Goal: Use online tool/utility: Utilize a website feature to perform a specific function

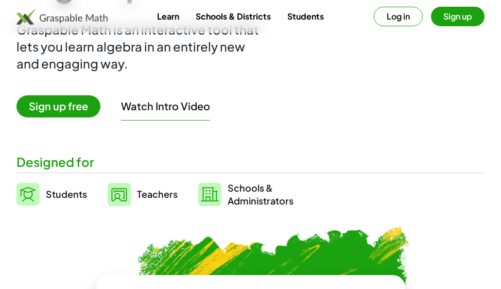
scroll to position [155, 0]
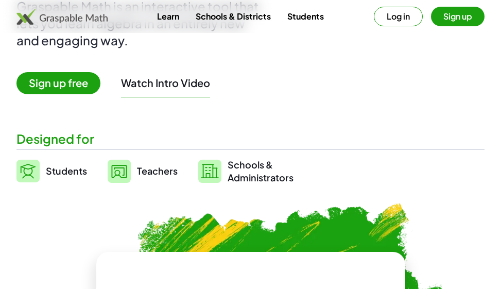
click at [71, 176] on span "Students" at bounding box center [66, 171] width 41 height 12
click at [71, 171] on span "Students" at bounding box center [66, 171] width 41 height 12
click at [83, 79] on span "Sign up free" at bounding box center [58, 83] width 84 height 22
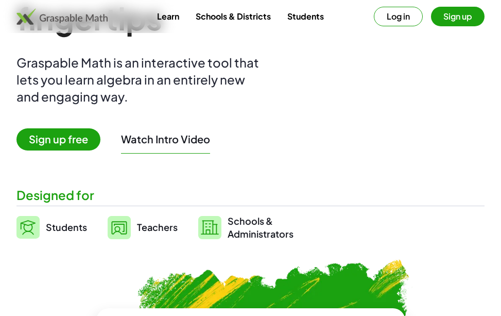
scroll to position [103, 0]
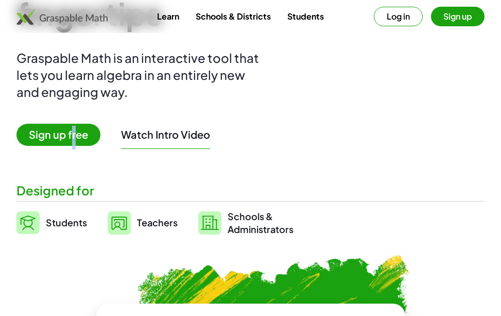
click at [74, 132] on span "Sign up free" at bounding box center [58, 135] width 84 height 22
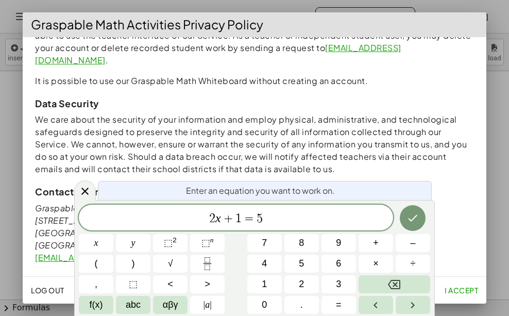
scroll to position [980, 0]
click at [472, 288] on span "I accept" at bounding box center [461, 289] width 33 height 9
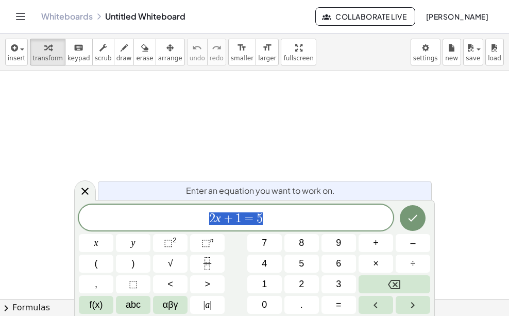
drag, startPoint x: 263, startPoint y: 218, endPoint x: 183, endPoint y: 223, distance: 80.0
click at [183, 223] on span "2 x + 1 = 5" at bounding box center [236, 218] width 314 height 14
click at [103, 304] on span "f(x)" at bounding box center [96, 305] width 13 height 14
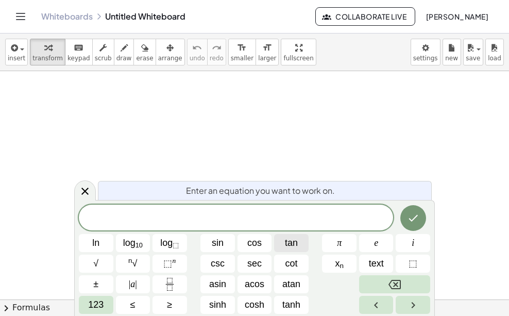
click at [285, 245] on span "tan" at bounding box center [291, 243] width 13 height 14
click at [106, 298] on button "123" at bounding box center [96, 305] width 35 height 18
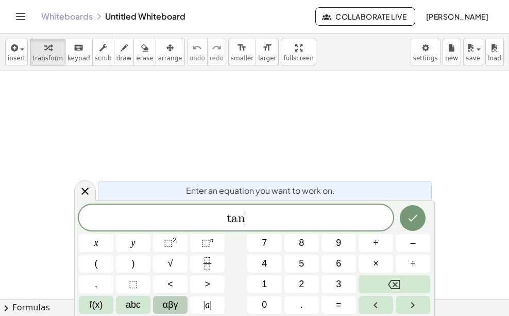
click at [168, 304] on span "αβγ" at bounding box center [170, 305] width 15 height 14
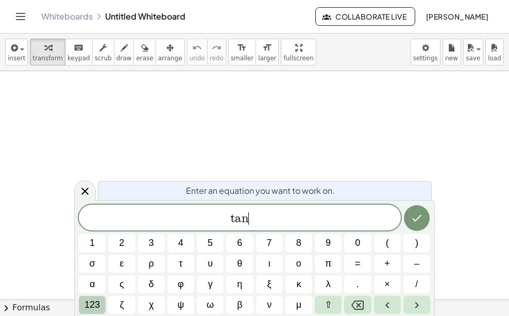
click at [95, 300] on span "123" at bounding box center [91, 305] width 15 height 14
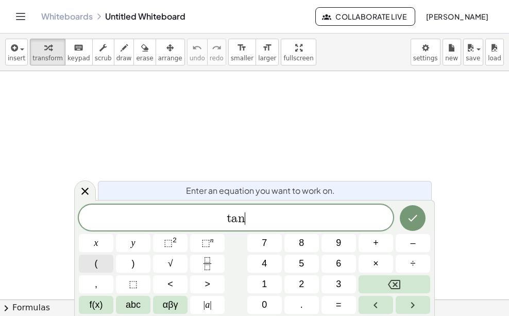
click at [104, 267] on button "(" at bounding box center [96, 263] width 35 height 18
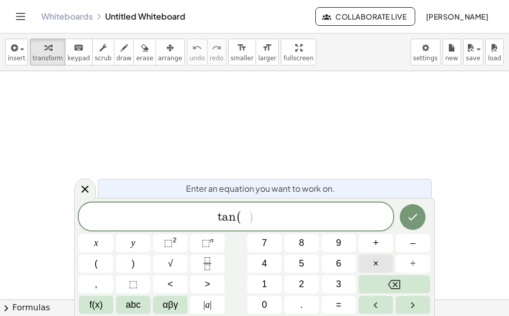
click at [373, 266] on span "×" at bounding box center [376, 264] width 6 height 14
click at [414, 248] on span "–" at bounding box center [412, 243] width 5 height 14
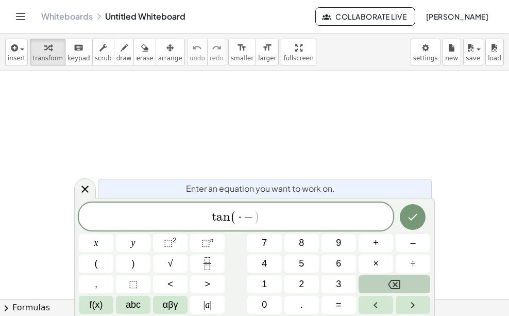
click at [399, 283] on icon "Backspace" at bounding box center [394, 284] width 12 height 12
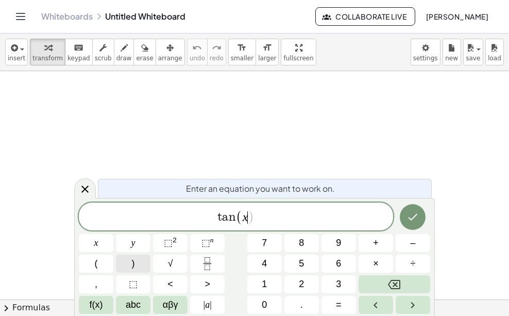
click at [133, 264] on span ")" at bounding box center [133, 264] width 3 height 14
click at [337, 301] on span "=" at bounding box center [339, 305] width 6 height 14
click at [105, 298] on button "f(x)" at bounding box center [96, 305] width 35 height 18
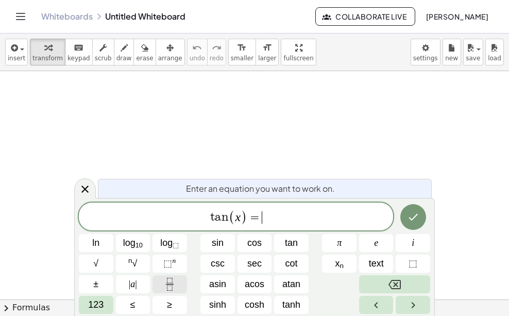
click at [167, 284] on icon "Fraction" at bounding box center [169, 284] width 13 height 13
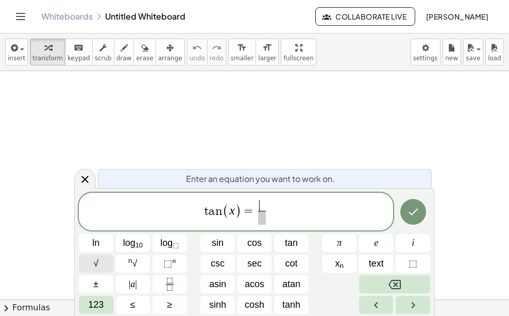
click at [91, 266] on button "√" at bounding box center [96, 263] width 35 height 18
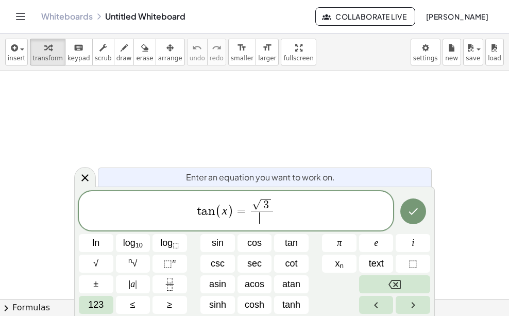
click at [270, 217] on span "​" at bounding box center [262, 218] width 22 height 14
click at [412, 212] on icon "Done" at bounding box center [413, 211] width 12 height 12
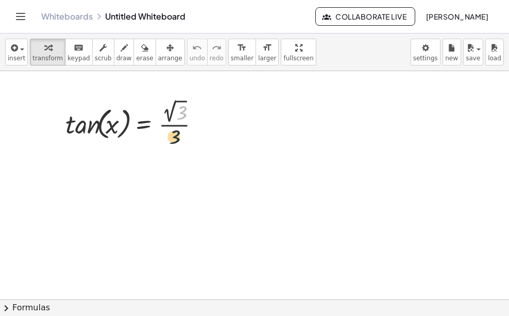
drag, startPoint x: 181, startPoint y: 116, endPoint x: 174, endPoint y: 140, distance: 24.8
click at [174, 140] on div at bounding box center [136, 123] width 153 height 54
drag, startPoint x: 169, startPoint y: 135, endPoint x: 200, endPoint y: 114, distance: 37.0
click at [200, 106] on div at bounding box center [136, 123] width 153 height 54
click at [110, 124] on div at bounding box center [136, 123] width 153 height 54
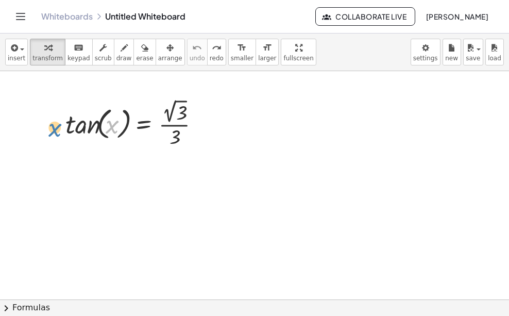
drag, startPoint x: 110, startPoint y: 124, endPoint x: 52, endPoint y: 126, distance: 57.8
click at [52, 126] on div "x tan ( , x ) = · 2 √ 3 · 3" at bounding box center [133, 123] width 166 height 59
drag, startPoint x: 84, startPoint y: 127, endPoint x: 91, endPoint y: 127, distance: 6.2
click at [91, 127] on div at bounding box center [136, 123] width 153 height 54
drag, startPoint x: 118, startPoint y: 125, endPoint x: 91, endPoint y: 106, distance: 32.6
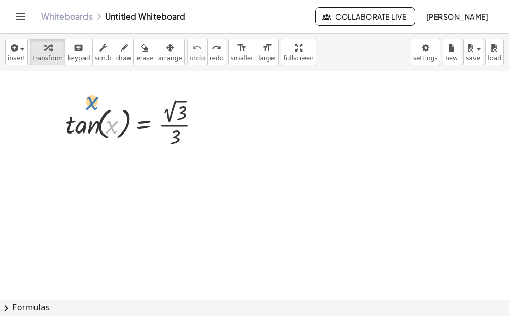
click at [95, 103] on div at bounding box center [136, 123] width 153 height 54
drag, startPoint x: 109, startPoint y: 120, endPoint x: 66, endPoint y: 152, distance: 53.7
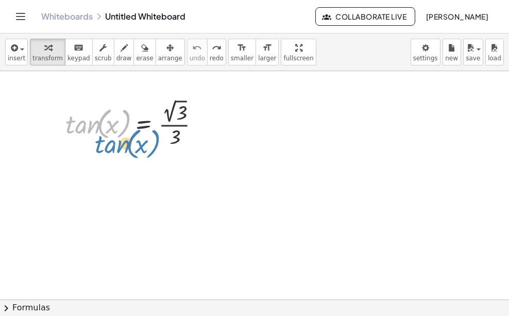
click at [100, 145] on div at bounding box center [136, 123] width 153 height 54
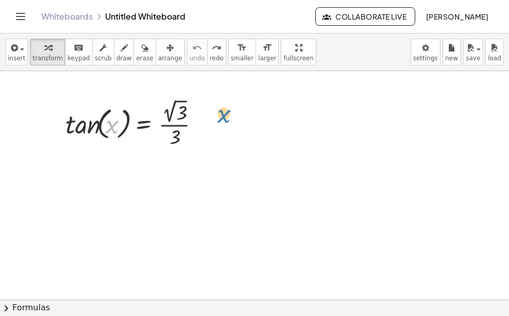
drag, startPoint x: 108, startPoint y: 125, endPoint x: 221, endPoint y: 121, distance: 113.4
click at [108, 213] on div at bounding box center [254, 304] width 509 height 466
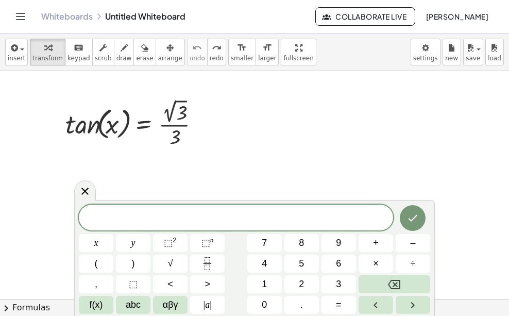
click at [293, 139] on div at bounding box center [254, 304] width 509 height 466
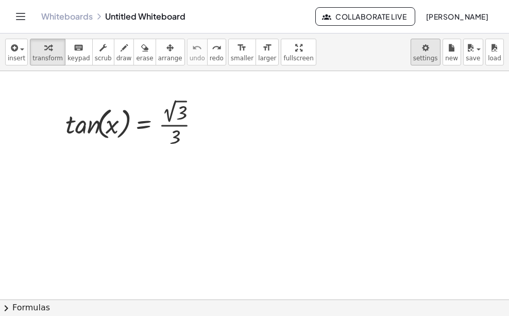
click at [434, 49] on body "Graspable Math Activities Whiteboards Classes Account v1.28.5 | Privacy policy …" at bounding box center [254, 158] width 509 height 316
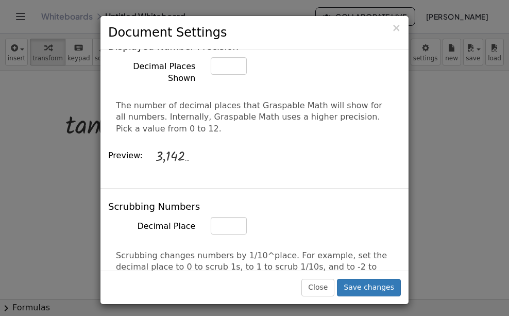
scroll to position [0, 0]
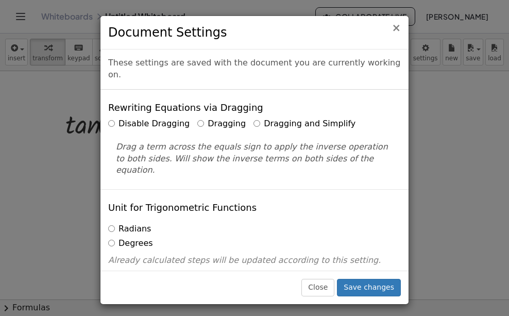
drag, startPoint x: 399, startPoint y: 30, endPoint x: 374, endPoint y: 26, distance: 24.6
click at [398, 30] on span "×" at bounding box center [395, 28] width 9 height 12
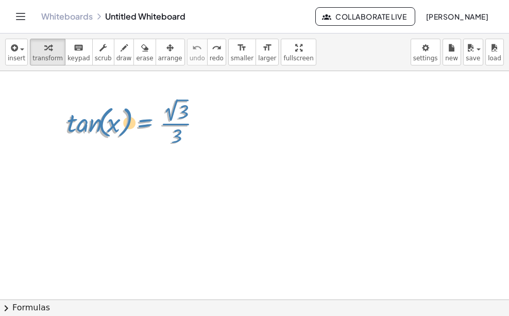
click at [142, 124] on div at bounding box center [136, 123] width 153 height 54
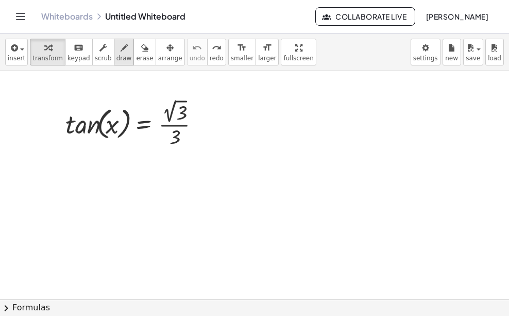
click at [116, 56] on span "draw" at bounding box center [123, 58] width 15 height 7
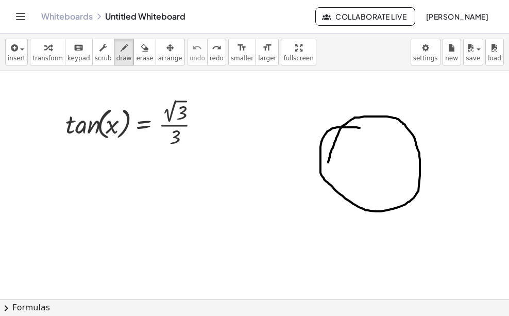
drag, startPoint x: 360, startPoint y: 128, endPoint x: 288, endPoint y: 135, distance: 72.0
click at [326, 161] on div at bounding box center [254, 304] width 509 height 466
drag, startPoint x: 346, startPoint y: 131, endPoint x: 365, endPoint y: 113, distance: 26.6
click at [371, 109] on div at bounding box center [254, 304] width 509 height 466
drag, startPoint x: 365, startPoint y: 113, endPoint x: 252, endPoint y: 117, distance: 113.4
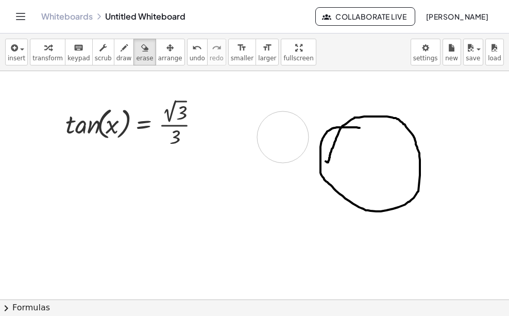
click at [274, 132] on div at bounding box center [254, 304] width 509 height 466
click at [187, 57] on button "undo undo" at bounding box center [197, 52] width 21 height 27
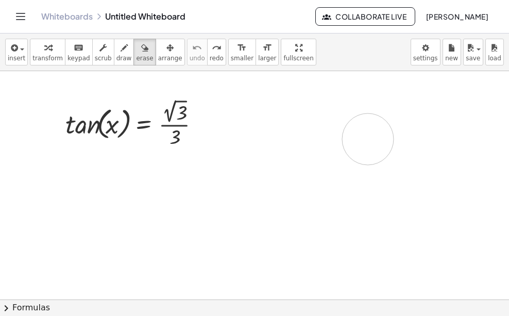
click at [368, 139] on div at bounding box center [254, 304] width 509 height 466
click at [162, 109] on div at bounding box center [254, 304] width 509 height 466
drag, startPoint x: 176, startPoint y: 119, endPoint x: 225, endPoint y: 129, distance: 50.5
click at [205, 125] on div at bounding box center [254, 304] width 509 height 466
drag, startPoint x: 360, startPoint y: 141, endPoint x: 411, endPoint y: 117, distance: 56.2
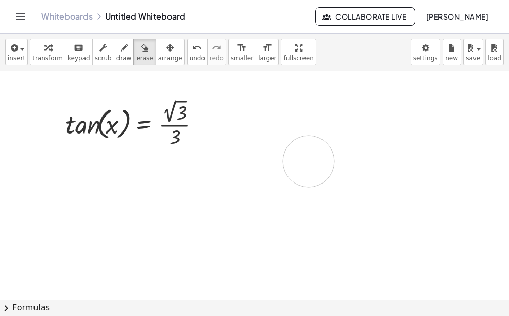
drag, startPoint x: 411, startPoint y: 117, endPoint x: 299, endPoint y: 161, distance: 119.6
click at [308, 161] on div at bounding box center [254, 304] width 509 height 466
drag, startPoint x: 291, startPoint y: 162, endPoint x: 268, endPoint y: 172, distance: 24.7
click at [268, 172] on div at bounding box center [254, 304] width 509 height 466
click at [268, 173] on div at bounding box center [254, 304] width 509 height 466
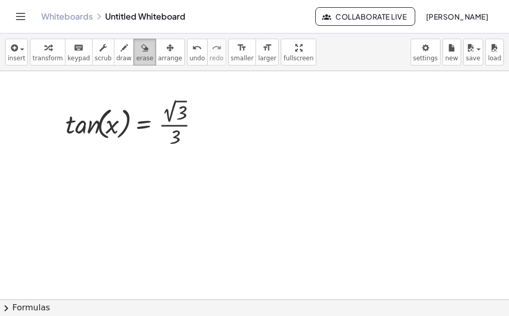
click at [136, 56] on span "erase" at bounding box center [144, 58] width 17 height 7
click at [46, 60] on span "transform" at bounding box center [47, 58] width 30 height 7
click at [177, 135] on div at bounding box center [136, 123] width 153 height 54
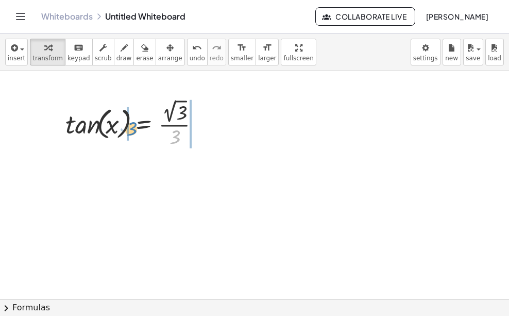
drag, startPoint x: 170, startPoint y: 134, endPoint x: 130, endPoint y: 124, distance: 40.9
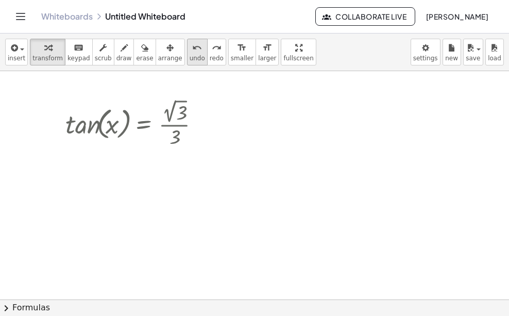
drag, startPoint x: 181, startPoint y: 56, endPoint x: 175, endPoint y: 63, distance: 9.5
click at [190, 56] on span "undo" at bounding box center [197, 58] width 15 height 7
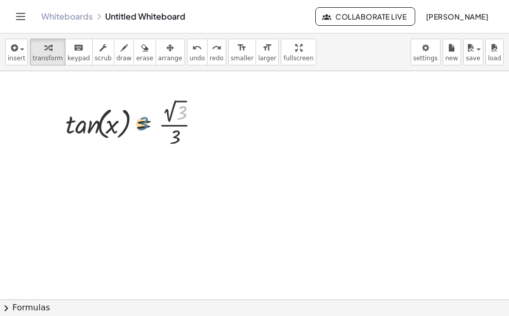
drag, startPoint x: 177, startPoint y: 111, endPoint x: 137, endPoint y: 121, distance: 41.5
click at [138, 121] on div at bounding box center [136, 123] width 153 height 54
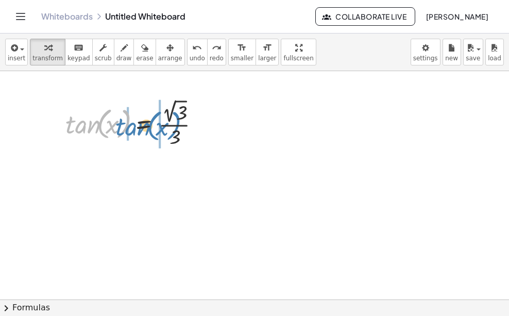
drag, startPoint x: 97, startPoint y: 124, endPoint x: 147, endPoint y: 126, distance: 50.0
click at [147, 126] on div at bounding box center [136, 123] width 153 height 54
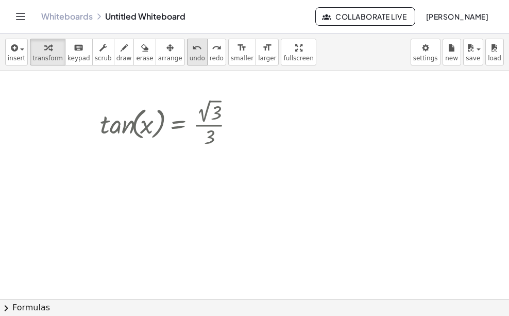
click at [187, 54] on button "undo undo" at bounding box center [197, 52] width 21 height 27
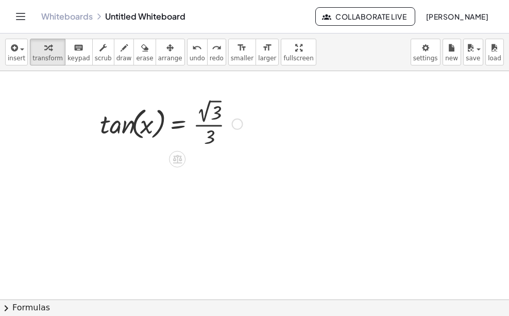
click at [187, 115] on div at bounding box center [171, 123] width 153 height 54
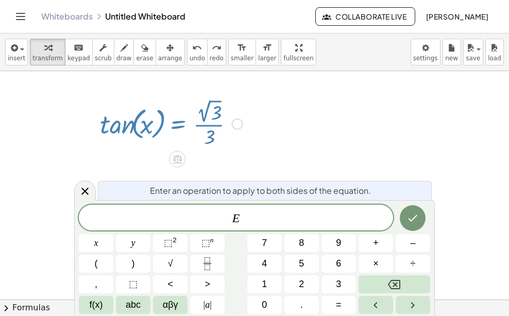
click at [189, 121] on div at bounding box center [171, 123] width 153 height 54
drag, startPoint x: 214, startPoint y: 126, endPoint x: 129, endPoint y: 122, distance: 84.6
click at [129, 122] on div at bounding box center [171, 123] width 153 height 54
click at [69, 55] on span "keypad" at bounding box center [78, 58] width 23 height 7
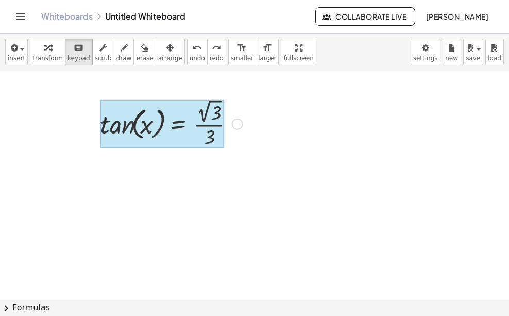
click at [164, 116] on div at bounding box center [162, 124] width 125 height 48
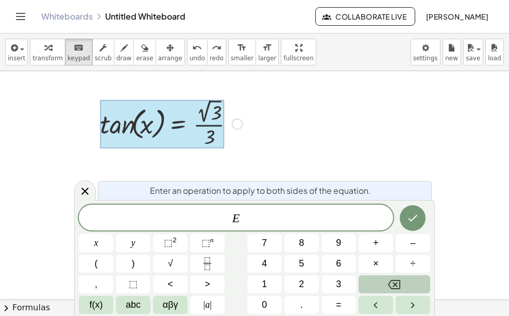
click at [384, 285] on button "Backspace" at bounding box center [395, 284] width 72 height 18
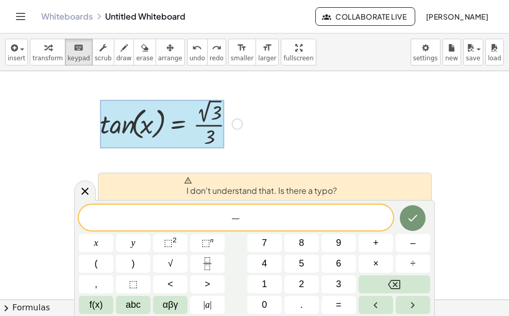
drag, startPoint x: 193, startPoint y: 112, endPoint x: 104, endPoint y: 122, distance: 89.2
click at [103, 122] on div at bounding box center [162, 124] width 125 height 48
click at [175, 129] on div at bounding box center [162, 124] width 125 height 48
click at [335, 210] on div "− ​" at bounding box center [236, 218] width 314 height 26
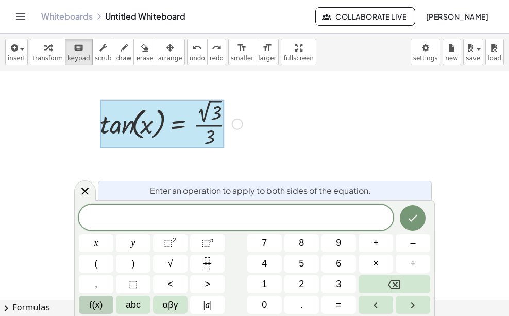
click at [89, 303] on button "f(x)" at bounding box center [96, 305] width 35 height 18
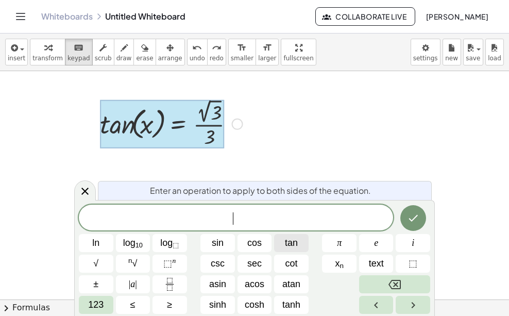
click at [300, 241] on button "tan" at bounding box center [291, 243] width 35 height 18
click at [98, 306] on span "123" at bounding box center [95, 305] width 15 height 14
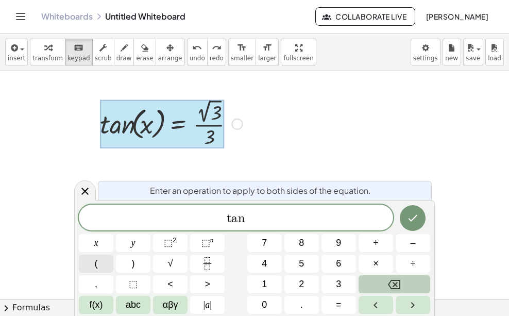
click at [96, 265] on span "(" at bounding box center [96, 264] width 3 height 14
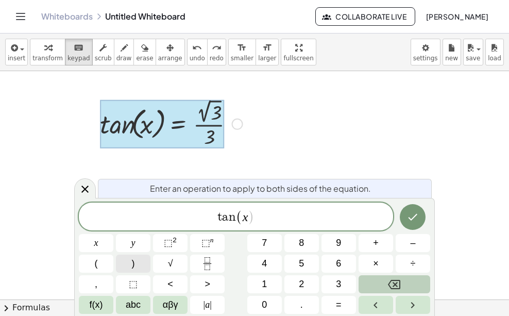
click at [133, 266] on span ")" at bounding box center [133, 264] width 3 height 14
click at [335, 303] on button "=" at bounding box center [338, 305] width 35 height 18
click at [414, 242] on span "–" at bounding box center [412, 243] width 5 height 14
click at [100, 298] on span "f(x)" at bounding box center [96, 305] width 13 height 14
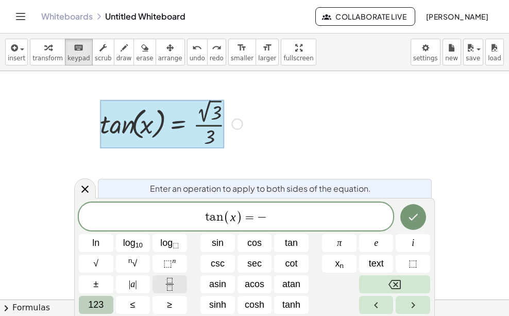
click at [178, 285] on button "Fraction" at bounding box center [169, 284] width 35 height 18
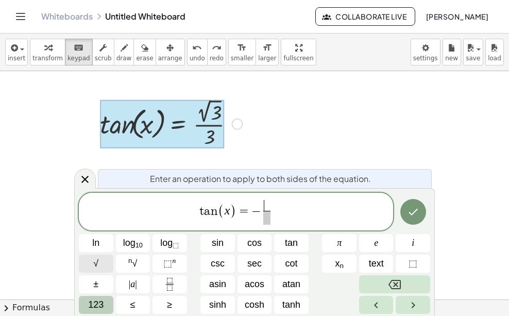
click at [103, 262] on button "√" at bounding box center [96, 263] width 35 height 18
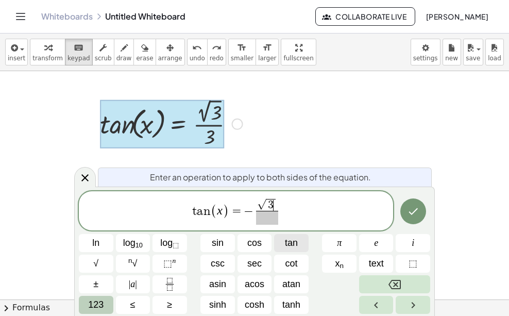
click at [265, 217] on span at bounding box center [267, 218] width 22 height 14
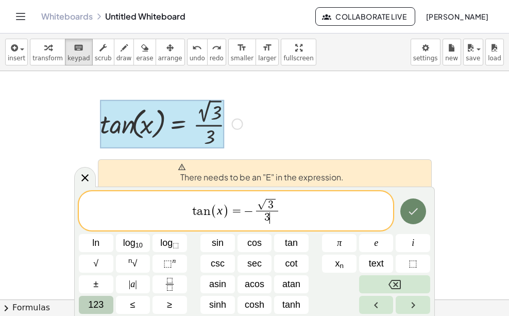
click at [416, 208] on icon "Done" at bounding box center [413, 211] width 12 height 12
click at [412, 211] on icon "Done" at bounding box center [413, 211] width 12 height 12
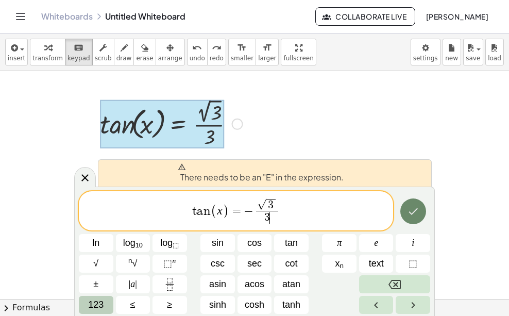
click at [412, 211] on icon "Done" at bounding box center [413, 211] width 12 height 12
click at [243, 122] on div at bounding box center [171, 123] width 153 height 54
click at [237, 124] on div at bounding box center [237, 123] width 11 height 11
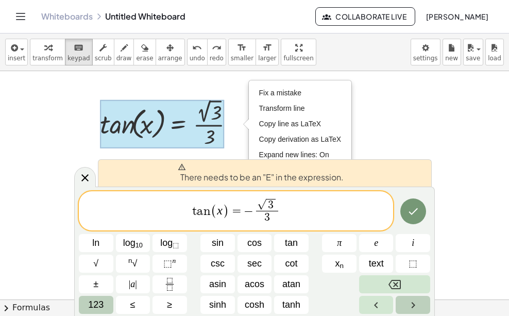
click at [408, 306] on icon "Right arrow" at bounding box center [413, 305] width 12 height 12
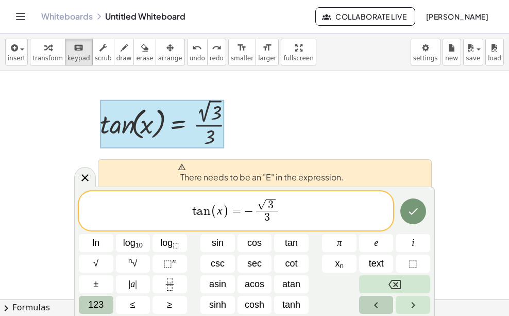
click at [371, 301] on icon "Left arrow" at bounding box center [376, 305] width 12 height 12
click at [411, 304] on icon "Right arrow" at bounding box center [413, 305] width 12 height 12
click at [387, 304] on button "Left arrow" at bounding box center [376, 305] width 35 height 18
click at [413, 301] on icon "Right arrow" at bounding box center [413, 305] width 12 height 12
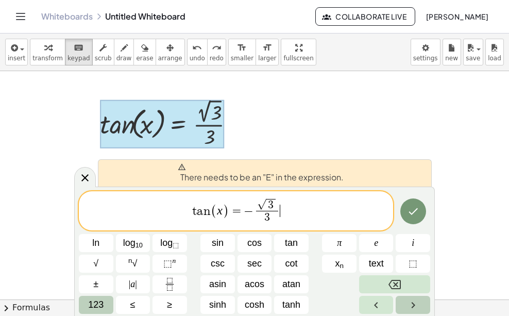
click at [413, 301] on icon "Right arrow" at bounding box center [413, 305] width 12 height 12
click at [412, 301] on icon "Right arrow" at bounding box center [413, 305] width 12 height 12
click at [389, 298] on button "Left arrow" at bounding box center [376, 305] width 35 height 18
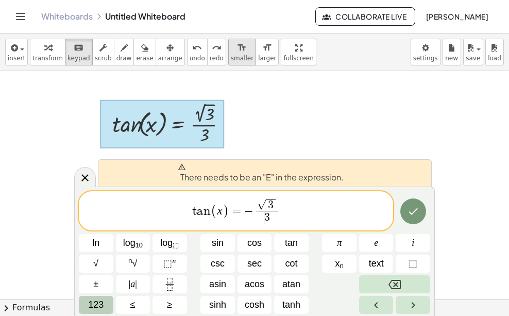
click at [231, 59] on span "smaller" at bounding box center [242, 58] width 23 height 7
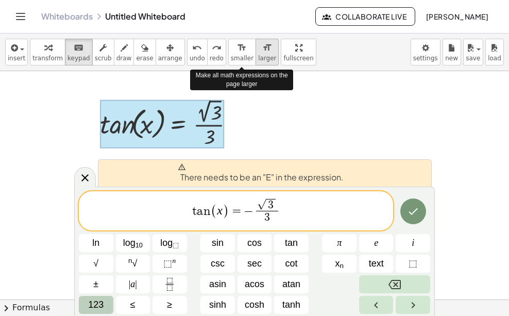
click at [258, 59] on span "larger" at bounding box center [267, 58] width 18 height 7
click at [228, 61] on button "format_size smaller" at bounding box center [242, 52] width 28 height 27
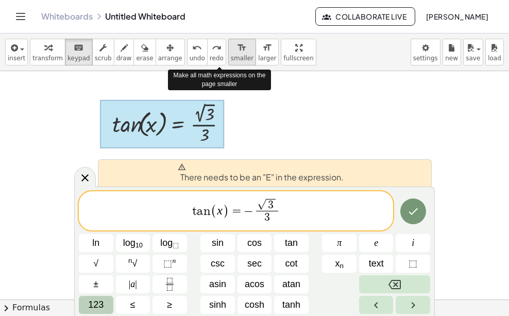
click at [231, 59] on span "smaller" at bounding box center [242, 58] width 23 height 7
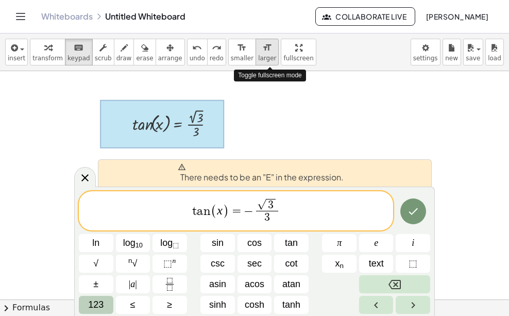
click at [256, 53] on button "format_size larger" at bounding box center [267, 52] width 23 height 27
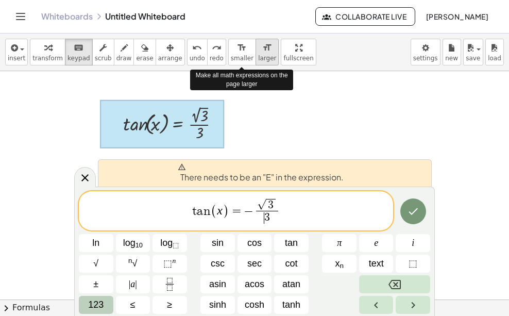
click at [256, 53] on button "format_size larger" at bounding box center [267, 52] width 23 height 27
click at [256, 54] on button "format_size larger" at bounding box center [267, 52] width 23 height 27
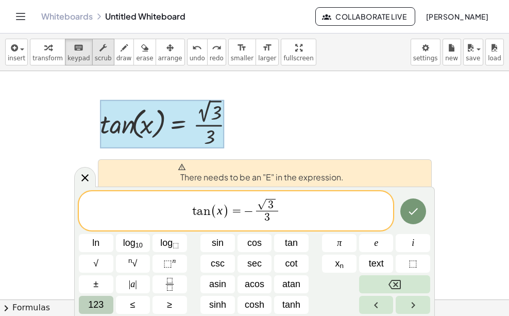
click at [95, 58] on span "scrub" at bounding box center [103, 58] width 17 height 7
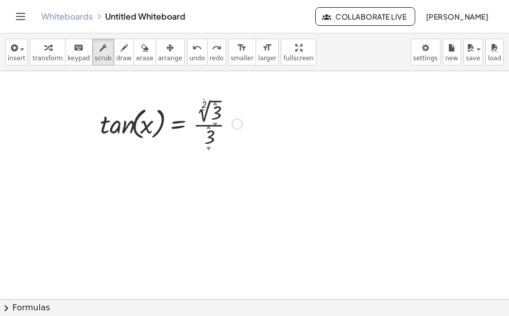
click at [154, 129] on div at bounding box center [171, 123] width 153 height 54
drag, startPoint x: 192, startPoint y: 118, endPoint x: 220, endPoint y: 113, distance: 28.9
click at [220, 113] on div at bounding box center [171, 123] width 153 height 54
drag, startPoint x: 208, startPoint y: 107, endPoint x: 203, endPoint y: 117, distance: 12.0
click at [177, 124] on div "tan ( , x ) = · 2 ▲ ▼ √ 3 ▲ ▼ · 3 ▲ ▼" at bounding box center [177, 124] width 0 height 0
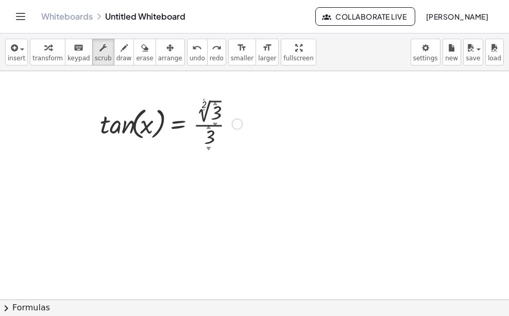
click at [217, 122] on div "▼" at bounding box center [215, 124] width 5 height 7
click at [210, 123] on div at bounding box center [171, 123] width 153 height 54
click at [205, 110] on div "▼" at bounding box center [203, 111] width 3 height 4
click at [72, 55] on span "keypad" at bounding box center [78, 58] width 23 height 7
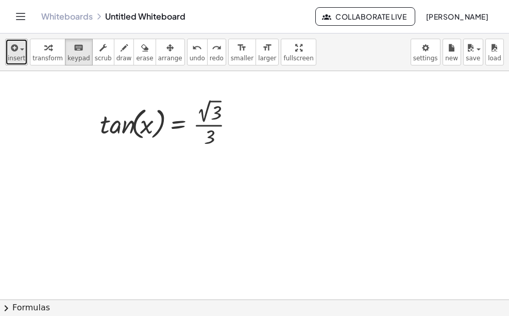
click at [16, 57] on span "insert" at bounding box center [17, 58] width 18 height 7
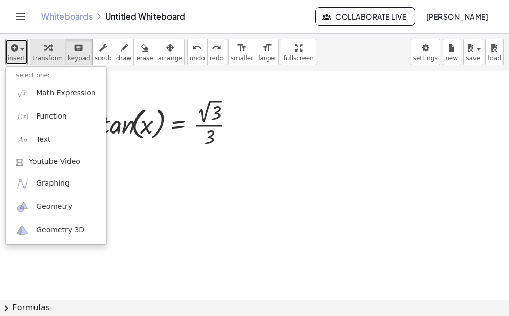
click at [44, 50] on icon "button" at bounding box center [47, 48] width 7 height 12
click at [155, 178] on div at bounding box center [254, 304] width 509 height 466
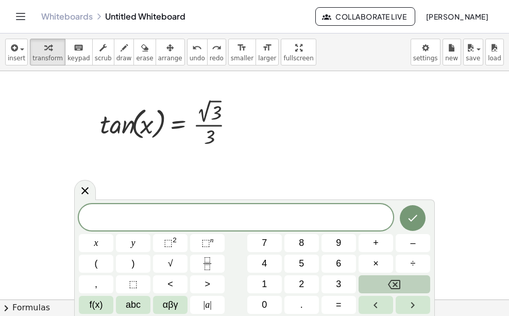
drag, startPoint x: 101, startPoint y: 130, endPoint x: 335, endPoint y: 135, distance: 233.4
click at [335, 135] on div at bounding box center [254, 304] width 509 height 466
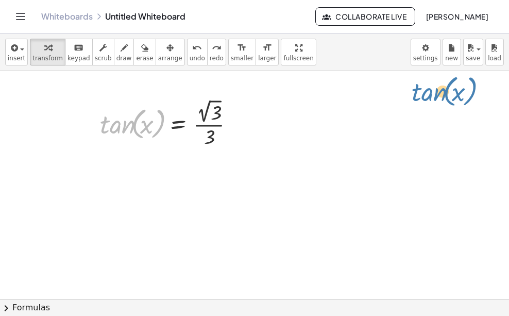
drag, startPoint x: 108, startPoint y: 127, endPoint x: 430, endPoint y: 93, distance: 323.7
click at [428, 94] on div "tan ( , x ) tan ( , x ) = · 2 √ 3 · 3 Fix a mistake Transform line Copy line as…" at bounding box center [254, 304] width 509 height 466
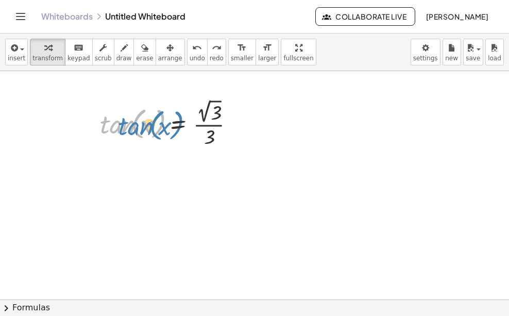
drag, startPoint x: 113, startPoint y: 126, endPoint x: 131, endPoint y: 128, distance: 18.1
click at [131, 128] on div at bounding box center [171, 123] width 153 height 54
click at [177, 161] on icon at bounding box center [177, 159] width 9 height 9
click at [157, 164] on span "−" at bounding box center [157, 159] width 6 height 15
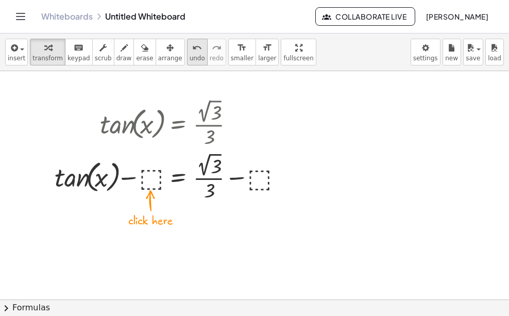
click at [190, 55] on span "undo" at bounding box center [197, 58] width 15 height 7
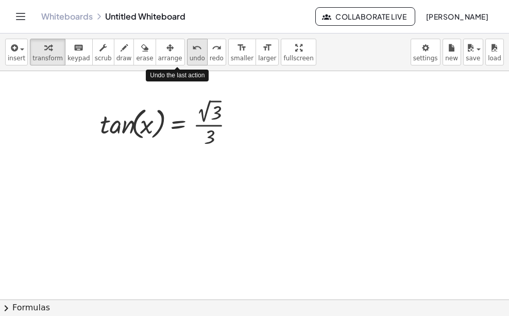
click at [190, 61] on span "undo" at bounding box center [197, 58] width 15 height 7
click at [187, 62] on button "undo undo" at bounding box center [197, 52] width 21 height 27
click at [190, 61] on span "undo" at bounding box center [197, 58] width 15 height 7
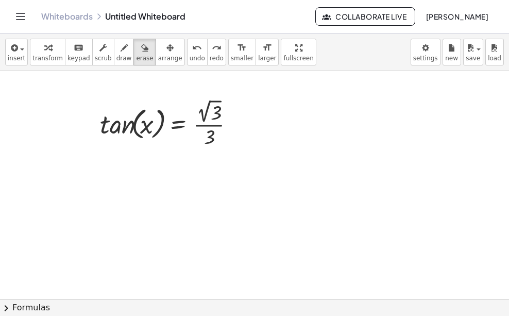
drag, startPoint x: 130, startPoint y: 52, endPoint x: 96, endPoint y: 134, distance: 89.0
click at [96, 135] on div "insert select one: Math Expression Function Text Youtube Video Graphing Geometr…" at bounding box center [254, 174] width 509 height 282
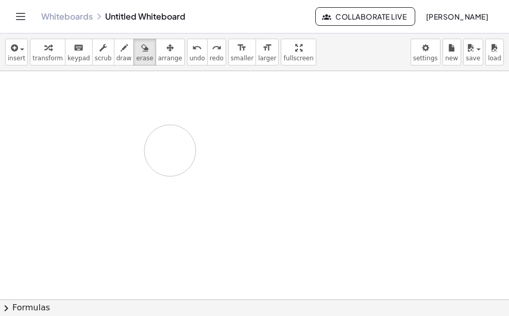
drag, startPoint x: 96, startPoint y: 134, endPoint x: 164, endPoint y: 151, distance: 70.6
click at [165, 151] on div at bounding box center [254, 304] width 509 height 466
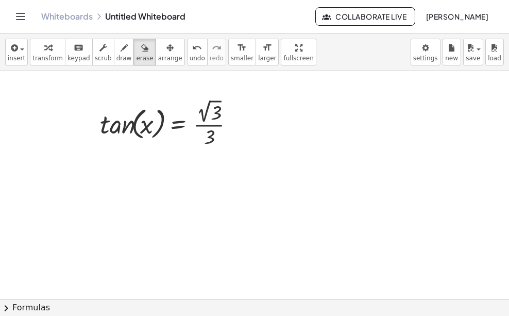
click at [114, 226] on div at bounding box center [254, 304] width 509 height 466
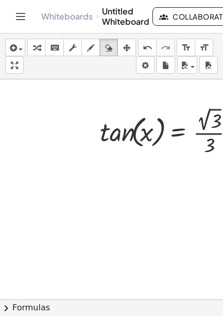
click at [74, 200] on div at bounding box center [111, 312] width 223 height 466
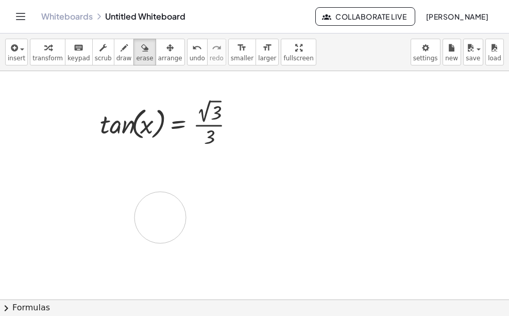
click at [160, 208] on div at bounding box center [254, 304] width 509 height 466
drag, startPoint x: 486, startPoint y: 1, endPoint x: 210, endPoint y: 215, distance: 350.2
click at [210, 215] on div at bounding box center [254, 304] width 509 height 466
drag, startPoint x: 100, startPoint y: 112, endPoint x: 182, endPoint y: 142, distance: 87.2
click at [190, 144] on div at bounding box center [254, 304] width 509 height 466
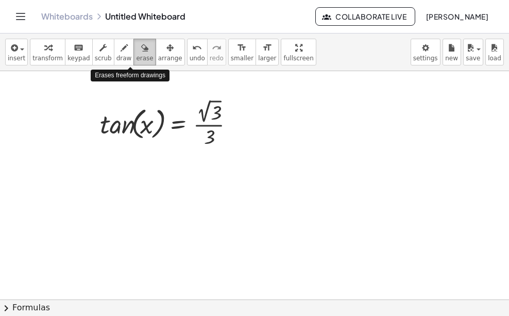
click at [141, 42] on icon "button" at bounding box center [144, 48] width 7 height 12
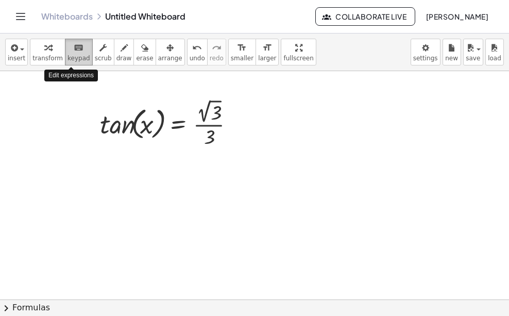
click at [76, 48] on icon "keyboard" at bounding box center [79, 48] width 10 height 12
click at [194, 131] on div at bounding box center [171, 123] width 153 height 54
click at [154, 116] on div at bounding box center [171, 123] width 153 height 54
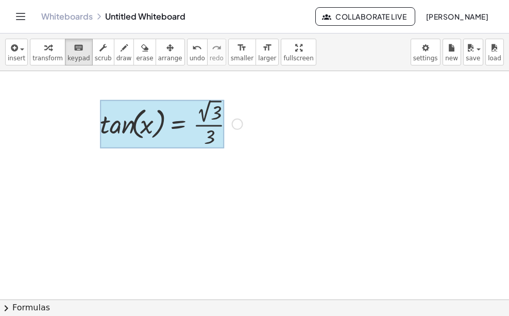
click at [177, 118] on div at bounding box center [162, 124] width 125 height 48
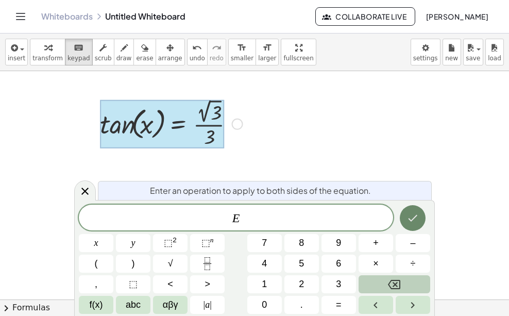
click at [408, 226] on button "Done" at bounding box center [413, 218] width 26 height 26
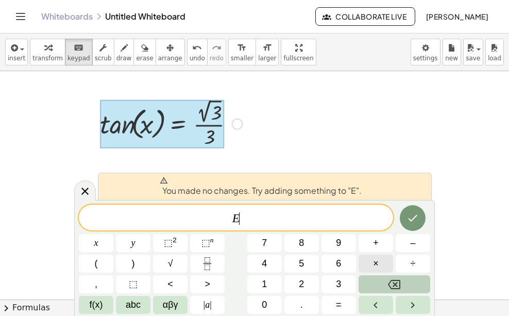
drag, startPoint x: 349, startPoint y: 222, endPoint x: 367, endPoint y: 268, distance: 49.7
click at [351, 229] on div "E ​" at bounding box center [236, 218] width 314 height 26
click at [392, 287] on icon "Backspace" at bounding box center [394, 284] width 12 height 12
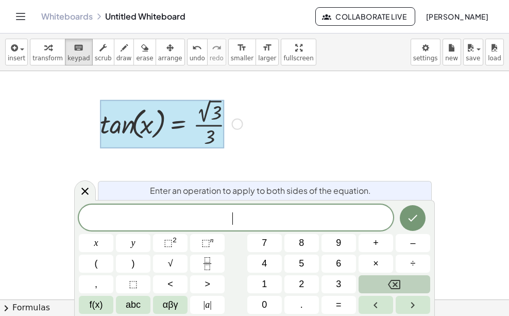
click at [392, 287] on icon "Backspace" at bounding box center [394, 284] width 12 height 12
drag, startPoint x: 140, startPoint y: 133, endPoint x: 195, endPoint y: 134, distance: 55.6
drag, startPoint x: 195, startPoint y: 134, endPoint x: 181, endPoint y: 115, distance: 23.6
click at [188, 144] on div at bounding box center [162, 124] width 125 height 48
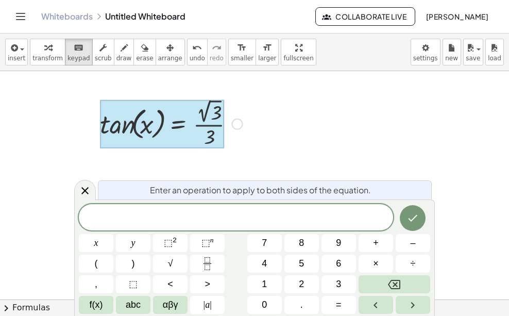
drag, startPoint x: 179, startPoint y: 106, endPoint x: 175, endPoint y: 112, distance: 7.4
click at [175, 112] on div at bounding box center [162, 124] width 125 height 48
drag, startPoint x: 148, startPoint y: 123, endPoint x: 182, endPoint y: 182, distance: 68.3
click at [182, 183] on body "Graspable Math Activities Whiteboards Classes Account v1.28.5 | Privacy policy …" at bounding box center [254, 158] width 509 height 316
drag, startPoint x: 183, startPoint y: 192, endPoint x: 133, endPoint y: 157, distance: 61.4
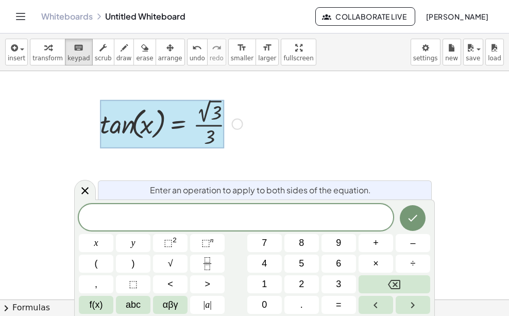
click at [133, 157] on div at bounding box center [254, 304] width 509 height 466
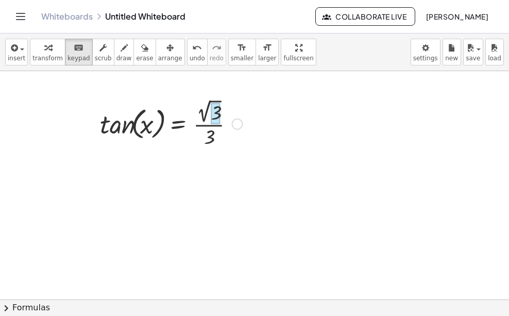
drag, startPoint x: 109, startPoint y: 130, endPoint x: 216, endPoint y: 124, distance: 107.9
click at [209, 137] on div at bounding box center [209, 137] width 10 height 22
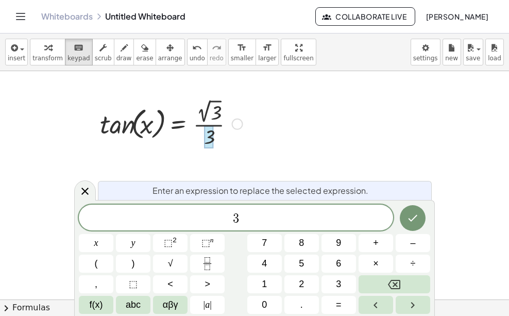
click at [185, 146] on div at bounding box center [171, 123] width 153 height 54
click at [303, 138] on div at bounding box center [254, 304] width 509 height 466
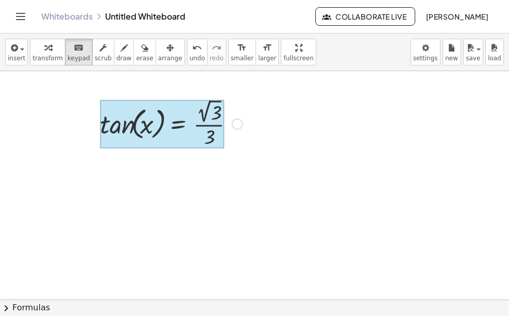
click at [191, 121] on div at bounding box center [162, 124] width 125 height 48
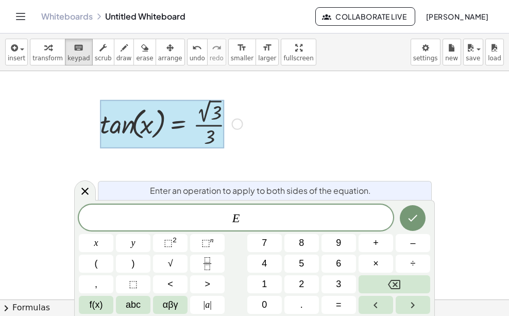
drag, startPoint x: 263, startPoint y: 130, endPoint x: 264, endPoint y: 138, distance: 7.8
click at [264, 136] on div at bounding box center [254, 304] width 509 height 466
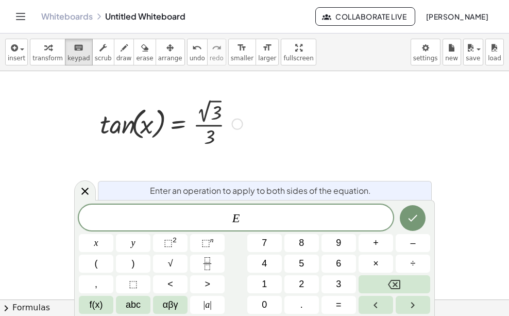
click at [267, 150] on div at bounding box center [254, 304] width 509 height 466
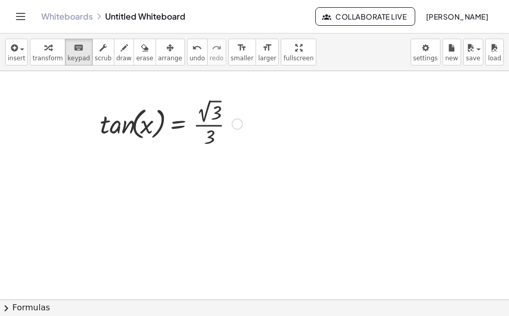
click at [199, 124] on div at bounding box center [171, 123] width 153 height 54
click at [217, 116] on div at bounding box center [216, 114] width 10 height 22
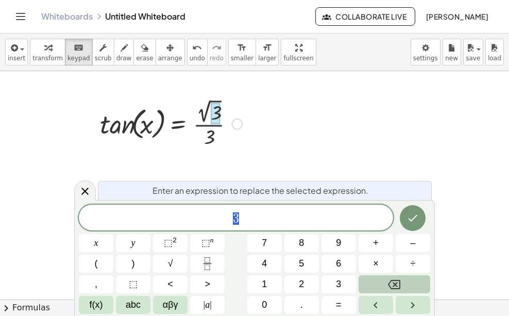
click at [369, 285] on button "Backspace" at bounding box center [395, 284] width 72 height 18
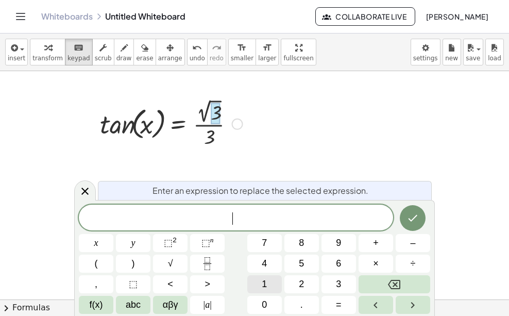
click at [274, 279] on button "1" at bounding box center [264, 284] width 35 height 18
click at [406, 222] on icon "Done" at bounding box center [412, 218] width 12 height 12
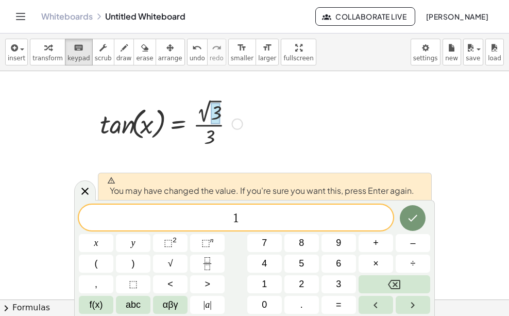
click at [310, 157] on div at bounding box center [254, 304] width 509 height 466
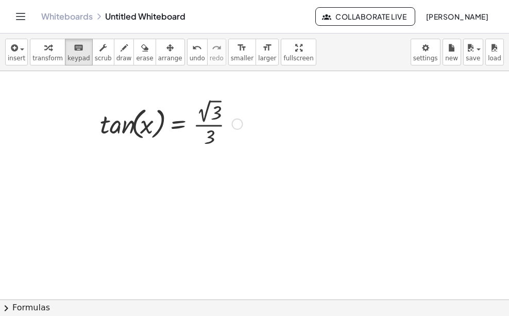
click at [310, 157] on div at bounding box center [254, 304] width 509 height 466
click at [21, 14] on icon "Toggle navigation" at bounding box center [20, 16] width 12 height 12
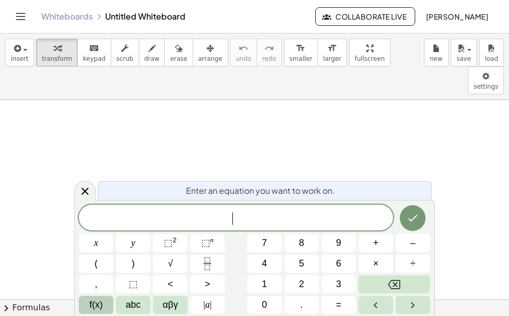
click at [99, 307] on span "f(x)" at bounding box center [96, 305] width 13 height 14
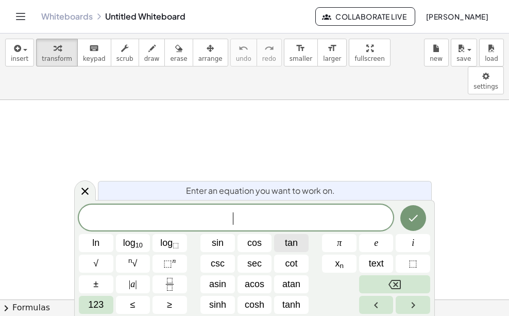
click at [286, 246] on span "tan" at bounding box center [291, 243] width 13 height 14
click at [102, 300] on span "123" at bounding box center [95, 305] width 15 height 14
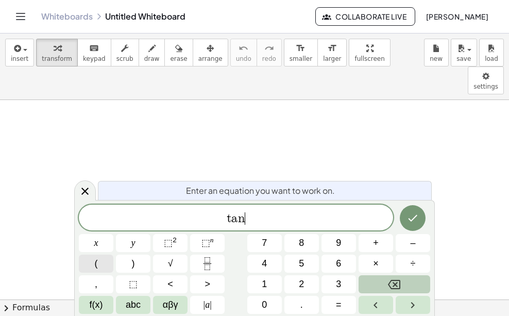
click at [83, 264] on button "(" at bounding box center [96, 263] width 35 height 18
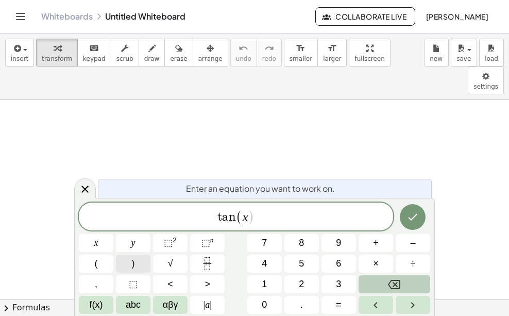
click at [132, 268] on span ")" at bounding box center [133, 264] width 3 height 14
click at [348, 303] on button "=" at bounding box center [338, 305] width 35 height 18
click at [417, 247] on button "–" at bounding box center [413, 243] width 35 height 18
click at [196, 261] on button "Fraction" at bounding box center [207, 263] width 35 height 18
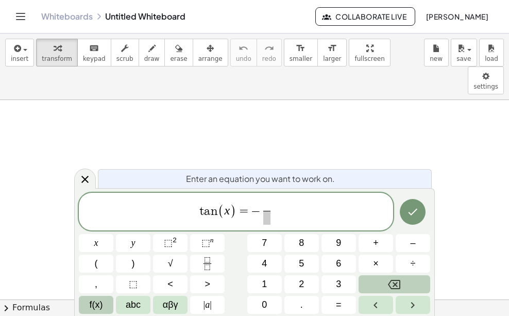
click at [100, 303] on span "f(x)" at bounding box center [96, 305] width 13 height 14
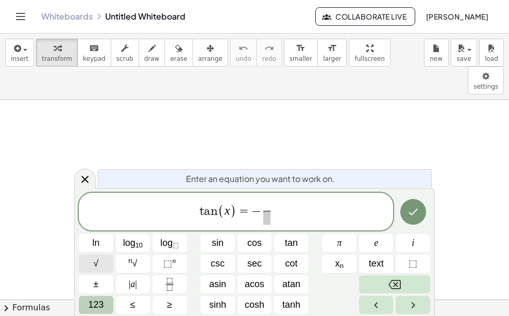
click at [107, 261] on button "√" at bounding box center [96, 263] width 35 height 18
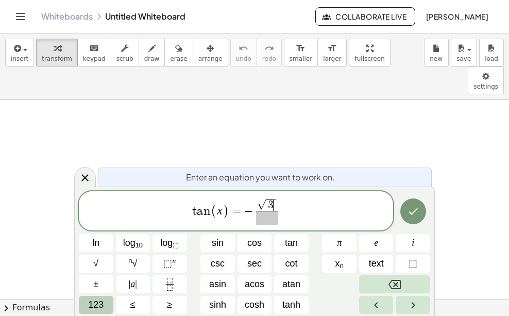
click at [269, 219] on span at bounding box center [267, 218] width 22 height 14
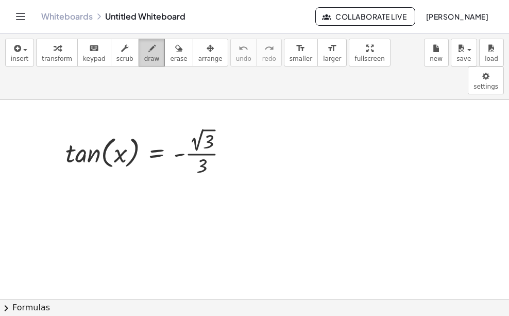
click at [147, 46] on button "draw" at bounding box center [152, 53] width 27 height 28
drag, startPoint x: 92, startPoint y: 155, endPoint x: 76, endPoint y: 173, distance: 24.5
drag, startPoint x: 76, startPoint y: 155, endPoint x: 96, endPoint y: 172, distance: 26.4
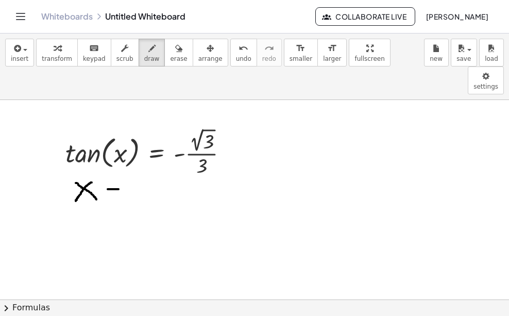
drag, startPoint x: 118, startPoint y: 161, endPoint x: 108, endPoint y: 161, distance: 10.8
drag, startPoint x: 115, startPoint y: 167, endPoint x: 105, endPoint y: 168, distance: 10.4
drag, startPoint x: 128, startPoint y: 161, endPoint x: 143, endPoint y: 173, distance: 18.8
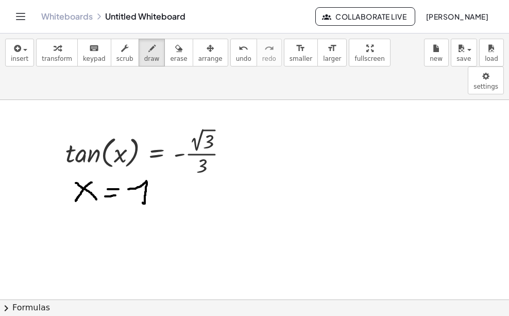
drag, startPoint x: 167, startPoint y: 154, endPoint x: 151, endPoint y: 175, distance: 25.8
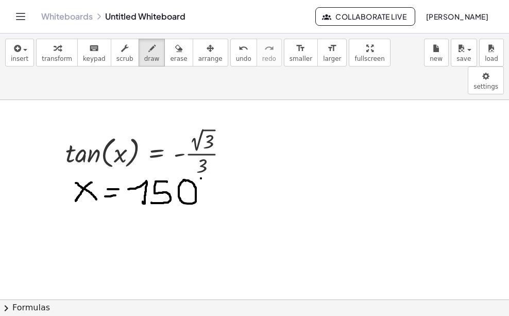
drag, startPoint x: 96, startPoint y: 205, endPoint x: 80, endPoint y: 225, distance: 25.3
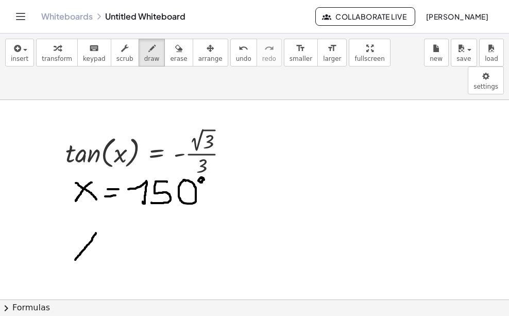
drag, startPoint x: 77, startPoint y: 206, endPoint x: 105, endPoint y: 219, distance: 31.3
drag, startPoint x: 127, startPoint y: 208, endPoint x: 113, endPoint y: 210, distance: 14.1
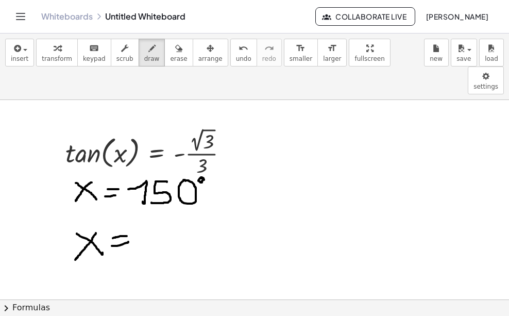
drag, startPoint x: 128, startPoint y: 214, endPoint x: 111, endPoint y: 218, distance: 18.1
drag, startPoint x: 132, startPoint y: 210, endPoint x: 150, endPoint y: 230, distance: 27.4
drag, startPoint x: 172, startPoint y: 204, endPoint x: 165, endPoint y: 204, distance: 6.7
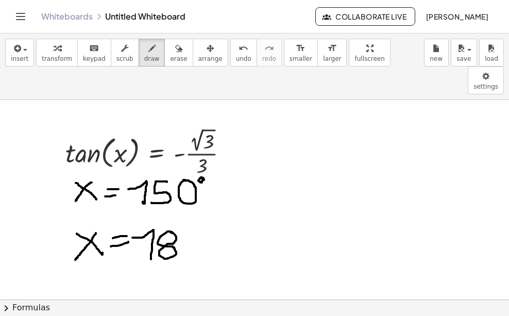
drag, startPoint x: 195, startPoint y: 201, endPoint x: 183, endPoint y: 209, distance: 14.4
click at [236, 53] on div "undo" at bounding box center [243, 48] width 15 height 12
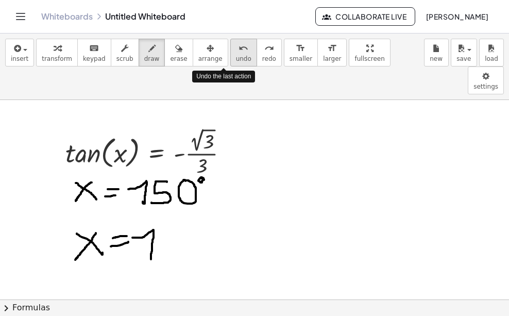
click at [236, 53] on div "undo" at bounding box center [243, 48] width 15 height 12
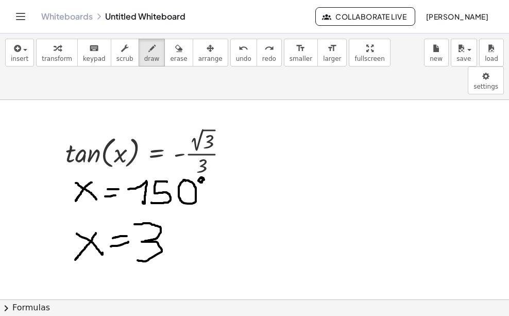
drag, startPoint x: 134, startPoint y: 196, endPoint x: 138, endPoint y: 232, distance: 36.2
drag, startPoint x: 168, startPoint y: 198, endPoint x: 167, endPoint y: 230, distance: 32.0
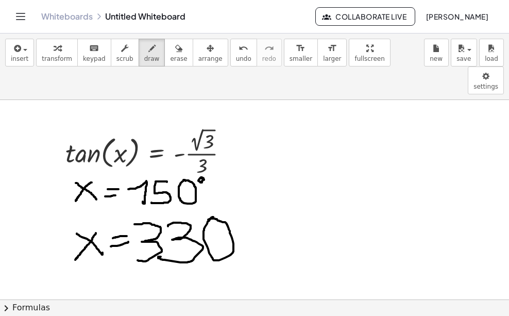
drag, startPoint x: 213, startPoint y: 189, endPoint x: 208, endPoint y: 193, distance: 6.6
drag, startPoint x: 241, startPoint y: 184, endPoint x: 233, endPoint y: 188, distance: 8.1
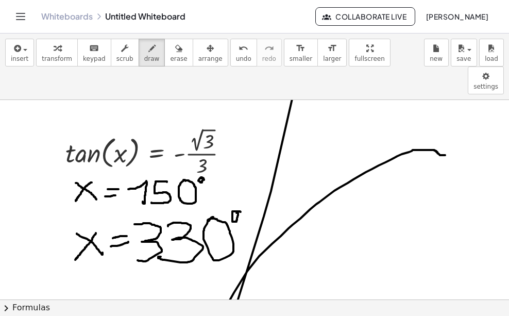
drag, startPoint x: 445, startPoint y: 127, endPoint x: 174, endPoint y: -56, distance: 327.2
click at [174, 0] on html "Graspable Math Activities Whiteboards Classes Account v1.28.5 | Privacy policy …" at bounding box center [254, 158] width 509 height 316
click at [239, 47] on icon "undo" at bounding box center [244, 48] width 10 height 12
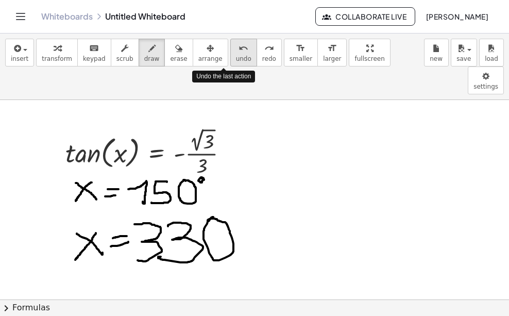
click at [239, 47] on icon "undo" at bounding box center [244, 48] width 10 height 12
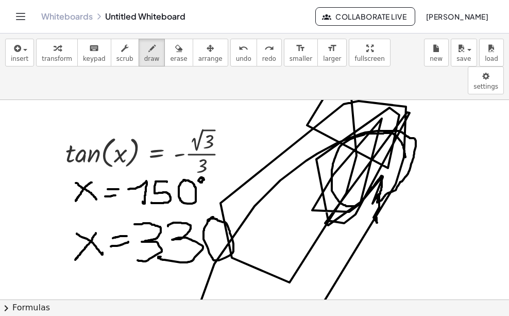
drag, startPoint x: 405, startPoint y: 129, endPoint x: 384, endPoint y: 140, distance: 23.5
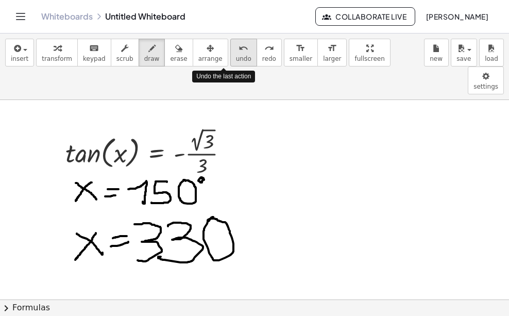
click at [230, 49] on button "undo undo" at bounding box center [243, 53] width 27 height 28
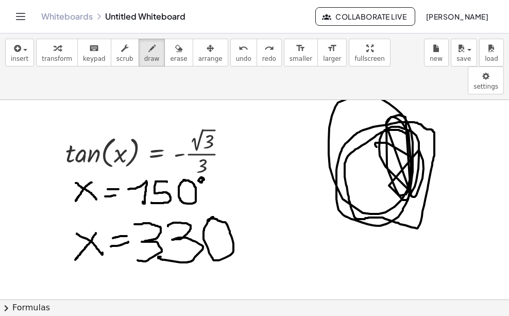
drag, startPoint x: 407, startPoint y: 107, endPoint x: 369, endPoint y: 108, distance: 37.6
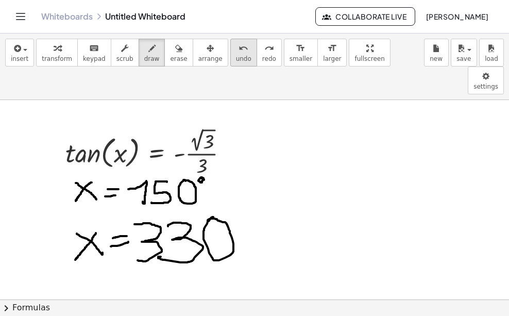
click at [236, 62] on span "undo" at bounding box center [243, 58] width 15 height 7
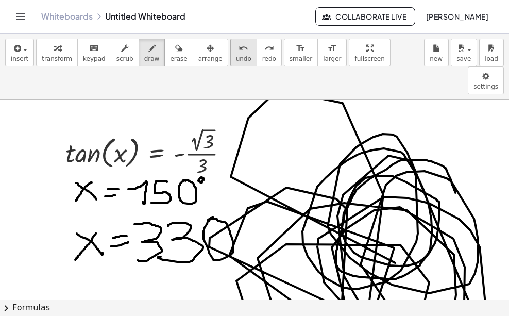
drag, startPoint x: 455, startPoint y: 165, endPoint x: 216, endPoint y: 62, distance: 260.1
click at [230, 55] on button "undo undo" at bounding box center [243, 53] width 27 height 28
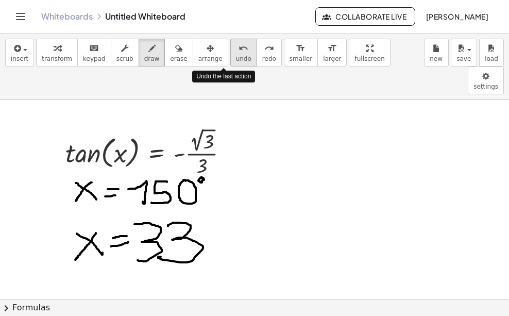
click at [230, 56] on button "undo undo" at bounding box center [243, 53] width 27 height 28
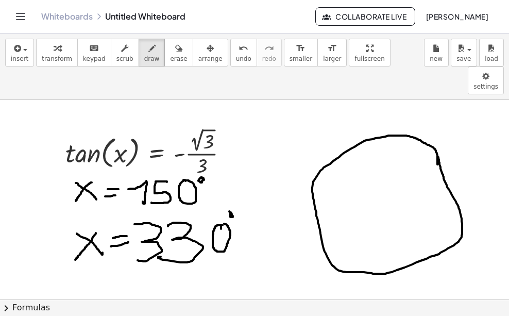
drag, startPoint x: 387, startPoint y: 79, endPoint x: 384, endPoint y: 280, distance: 201.4
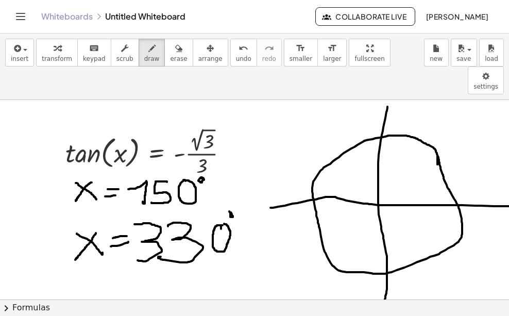
drag, startPoint x: 270, startPoint y: 180, endPoint x: 509, endPoint y: 178, distance: 238.5
click at [508, 178] on html "Graspable Math Activities Whiteboards Classes Account v1.28.5 | Privacy policy …" at bounding box center [254, 158] width 509 height 316
